Goal: Check status: Check status

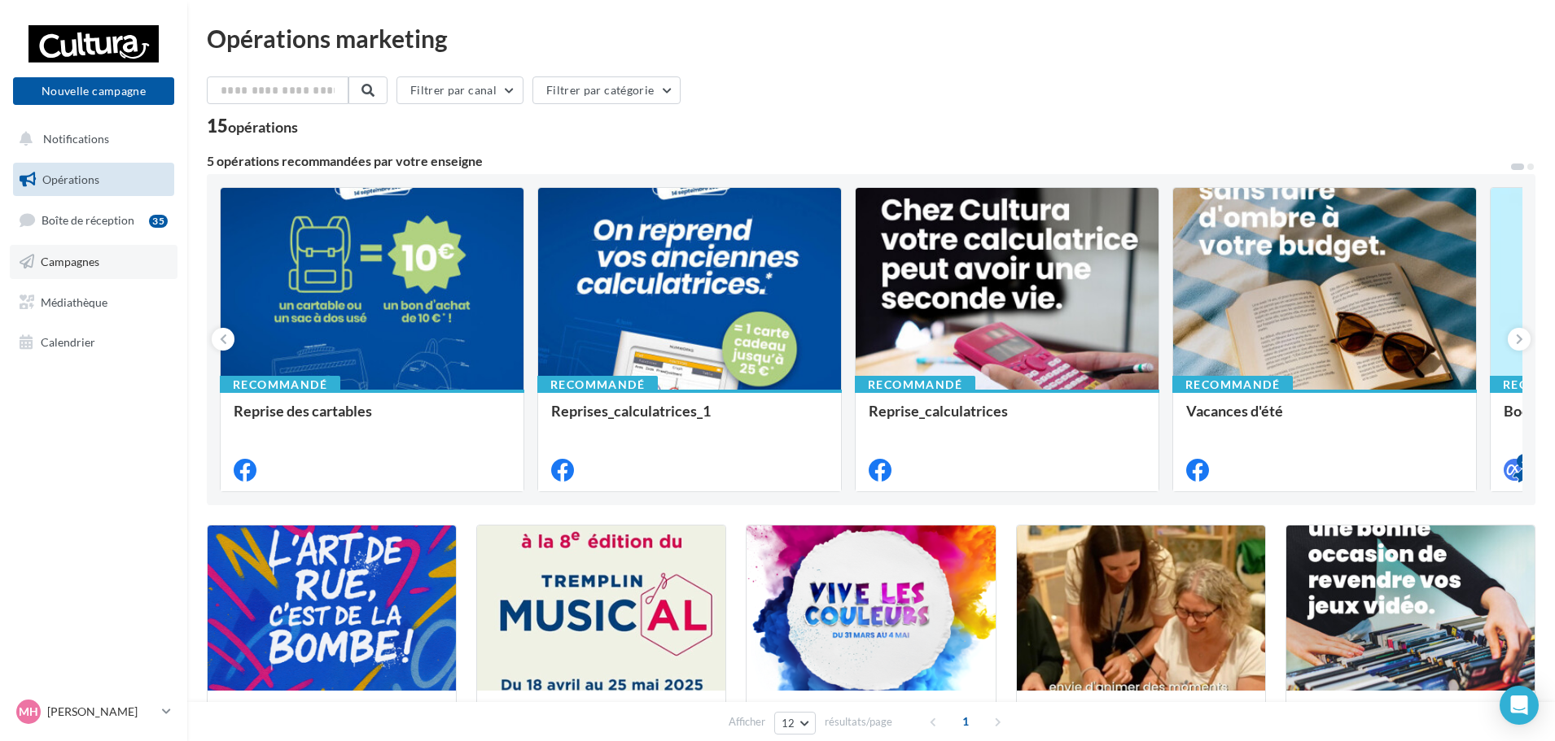
click at [68, 254] on link "Campagnes" at bounding box center [94, 262] width 168 height 34
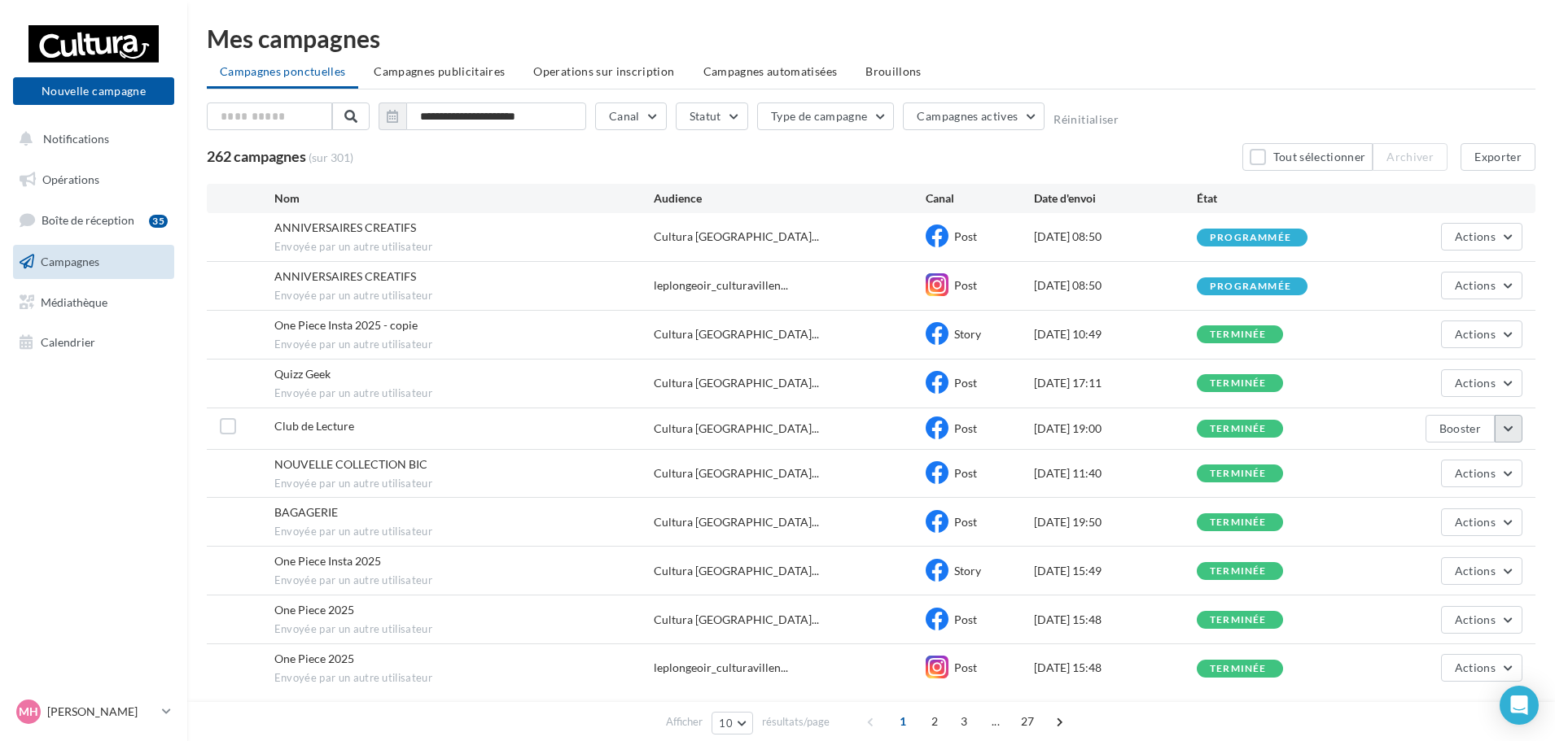
click at [1506, 421] on button "button" at bounding box center [1508, 429] width 28 height 28
click at [1433, 466] on button "Voir les résultats" at bounding box center [1440, 467] width 163 height 42
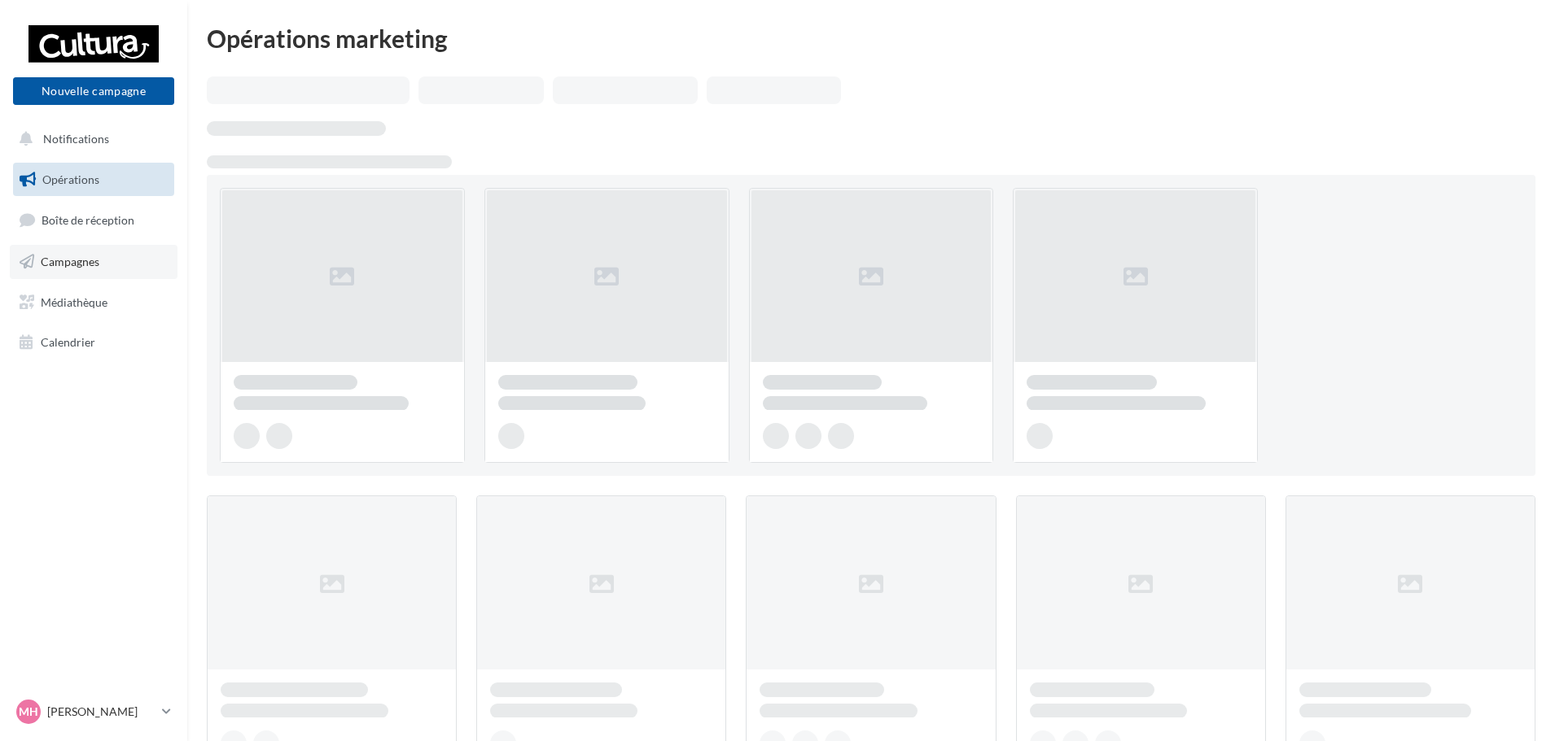
click at [65, 247] on link "Campagnes" at bounding box center [94, 262] width 168 height 34
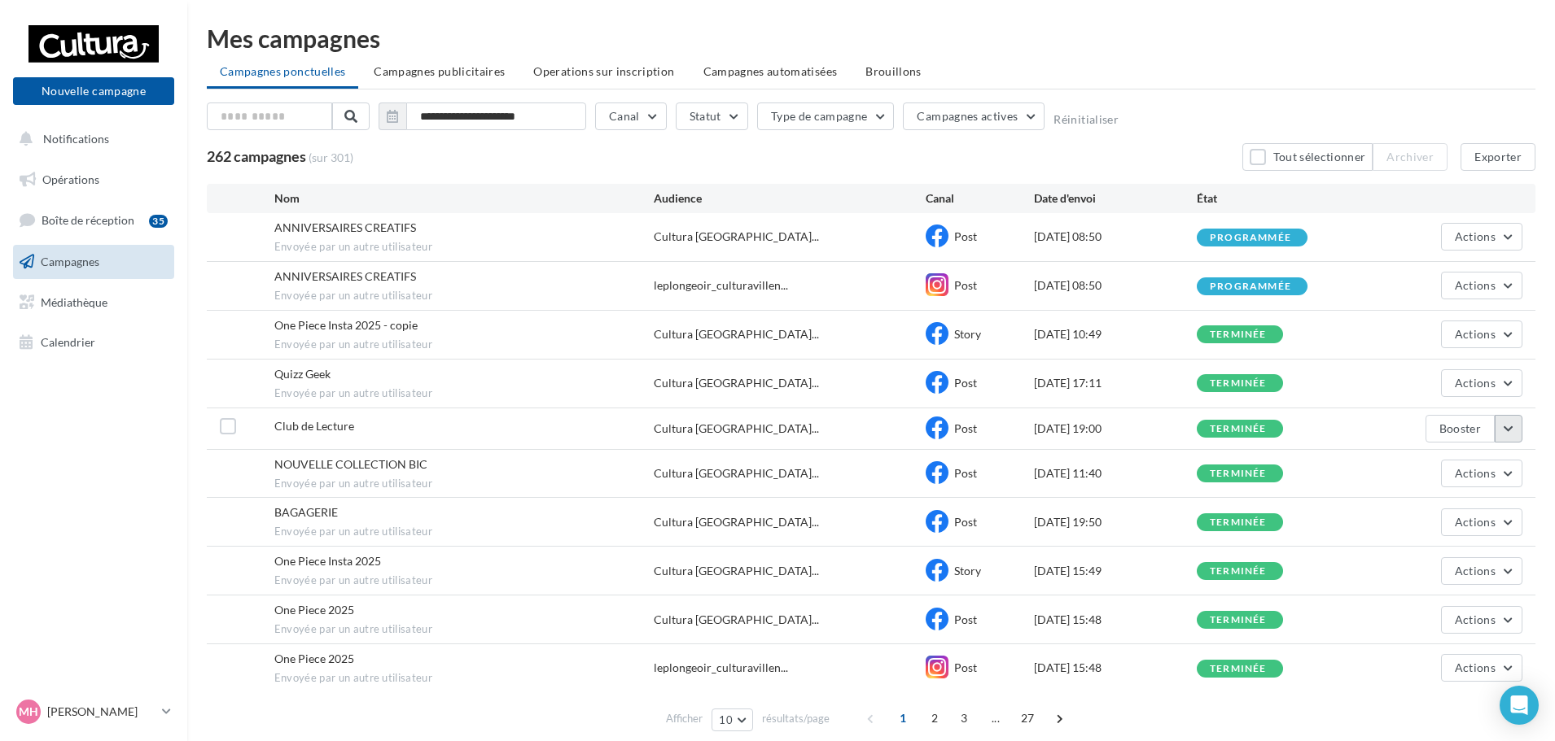
click at [1502, 422] on button "button" at bounding box center [1508, 429] width 28 height 28
click at [1447, 460] on button "Voir les résultats" at bounding box center [1440, 467] width 163 height 42
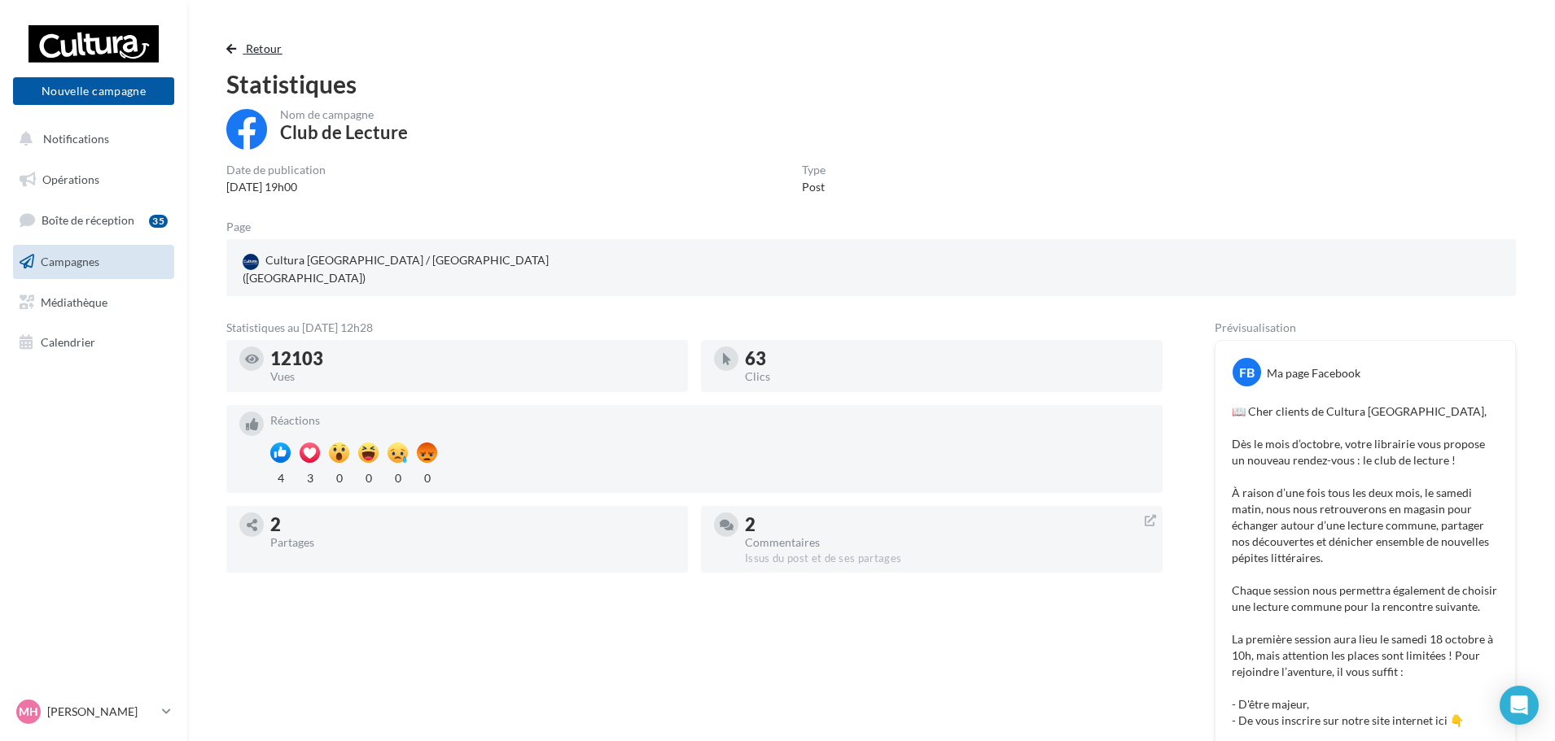
click at [243, 49] on button "Retour" at bounding box center [257, 49] width 63 height 20
